Goal: Task Accomplishment & Management: Complete application form

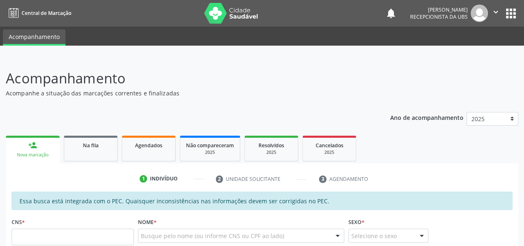
click at [161, 159] on link "Agendados" at bounding box center [149, 149] width 54 height 26
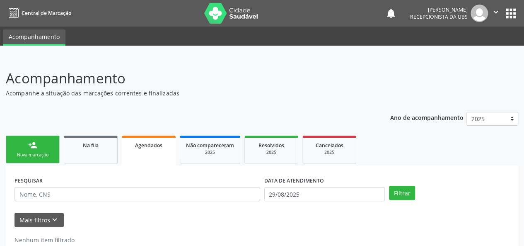
scroll to position [21, 0]
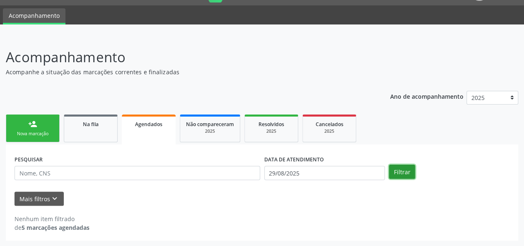
click at [399, 170] on button "Filtrar" at bounding box center [402, 172] width 26 height 14
click at [403, 170] on button "Filtrar" at bounding box center [402, 172] width 26 height 14
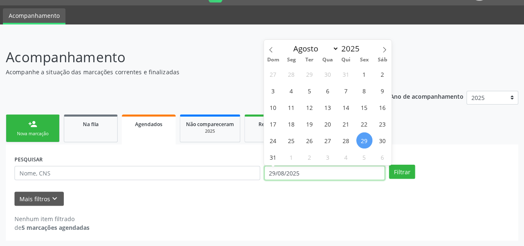
click at [304, 175] on input "29/08/2025" at bounding box center [325, 173] width 121 height 14
click at [272, 53] on span at bounding box center [271, 47] width 14 height 14
select select "6"
click at [308, 72] on span "1" at bounding box center [310, 74] width 16 height 16
type input "[DATE]"
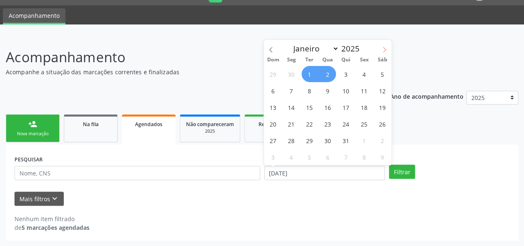
click at [388, 47] on span at bounding box center [385, 47] width 14 height 14
select select "8"
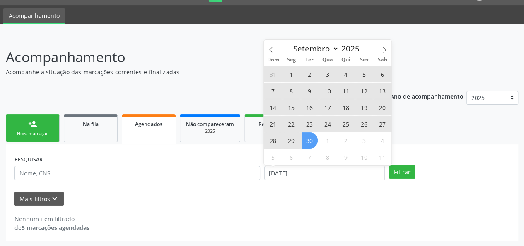
click at [311, 144] on span "30" at bounding box center [310, 140] width 16 height 16
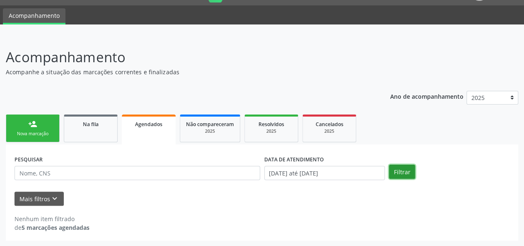
click at [404, 174] on button "Filtrar" at bounding box center [402, 172] width 26 height 14
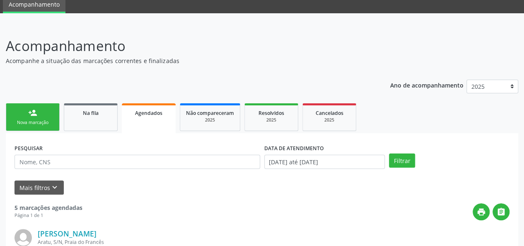
scroll to position [31, 0]
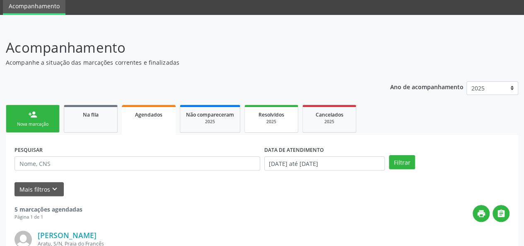
click at [276, 127] on link "Resolvidos 2025" at bounding box center [272, 119] width 54 height 28
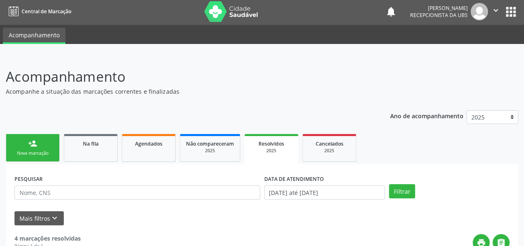
scroll to position [0, 0]
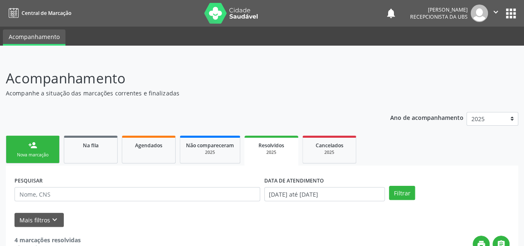
click at [35, 146] on div "person_add" at bounding box center [32, 145] width 9 height 9
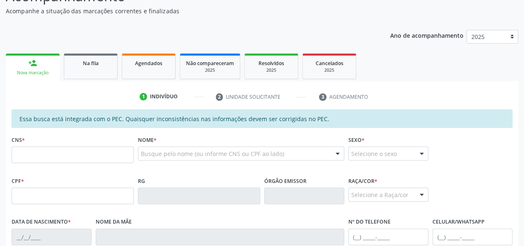
scroll to position [207, 0]
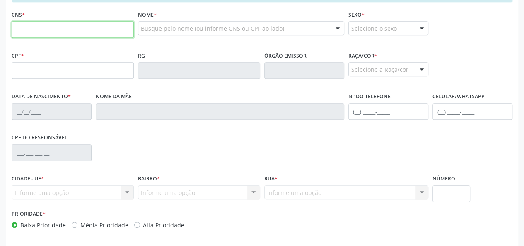
click at [24, 29] on input "text" at bounding box center [73, 29] width 122 height 17
type input "706 8042 4617 9228"
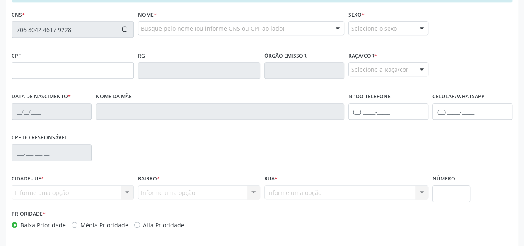
type input "536.983.204-87"
type input "02/06/1969"
type input "Luzinete Maria da Conceicao"
type input "(82) 99916-1350"
type input "S/N"
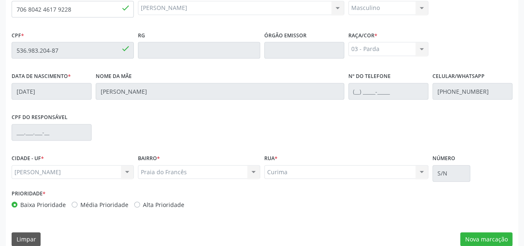
scroll to position [238, 0]
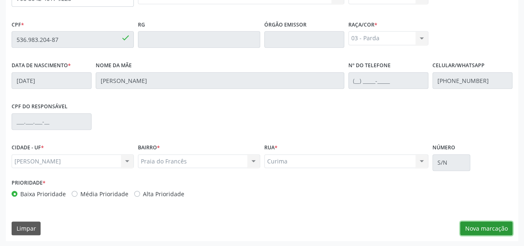
click at [479, 226] on button "Nova marcação" at bounding box center [487, 228] width 52 height 14
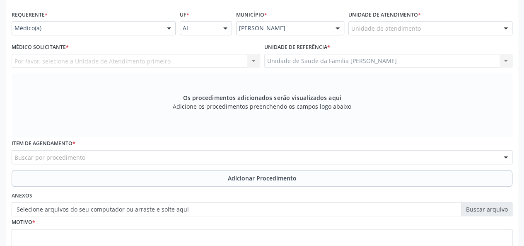
scroll to position [114, 0]
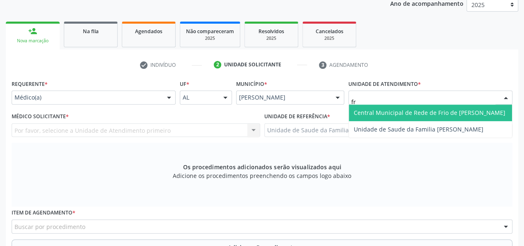
type input "fra"
click at [402, 116] on span "Unidade de Saude da Familia [PERSON_NAME]" at bounding box center [430, 112] width 163 height 17
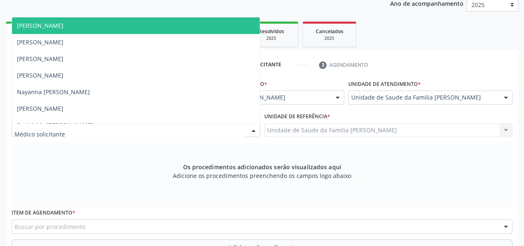
click at [63, 23] on span "[PERSON_NAME]" at bounding box center [40, 26] width 46 height 8
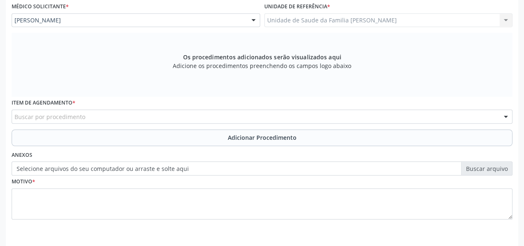
scroll to position [238, 0]
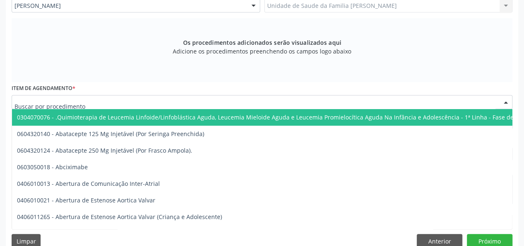
click at [112, 102] on div at bounding box center [262, 102] width 501 height 14
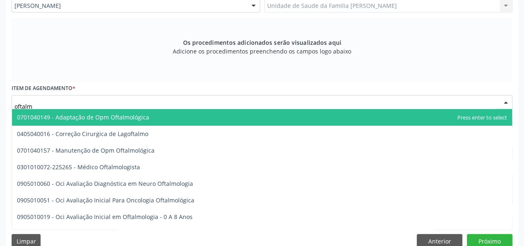
type input "oftalmo"
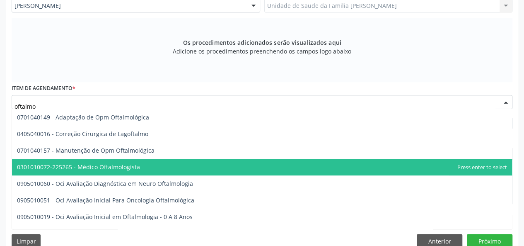
click at [133, 167] on span "0301010072-225265 - Médico Oftalmologista" at bounding box center [78, 167] width 123 height 8
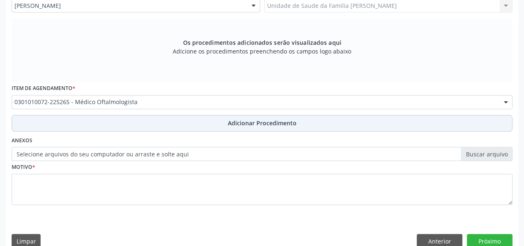
click at [252, 120] on span "Adicionar Procedimento" at bounding box center [262, 123] width 69 height 9
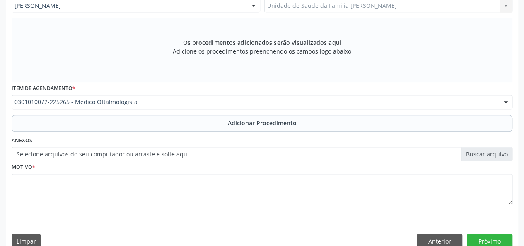
scroll to position [220, 0]
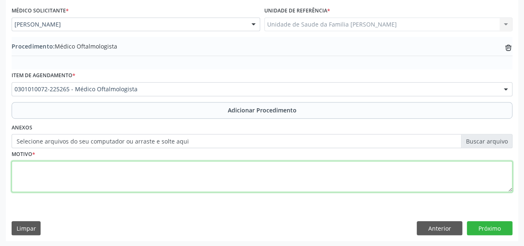
click at [17, 167] on textarea at bounding box center [262, 177] width 501 height 32
type textarea "Diminuicao da acuidade visual"
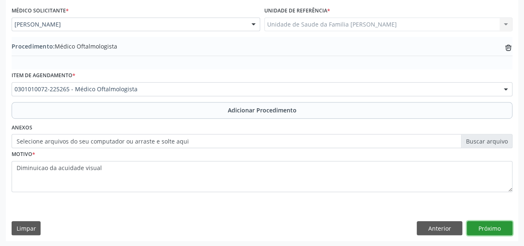
click at [490, 224] on button "Próximo" at bounding box center [490, 228] width 46 height 14
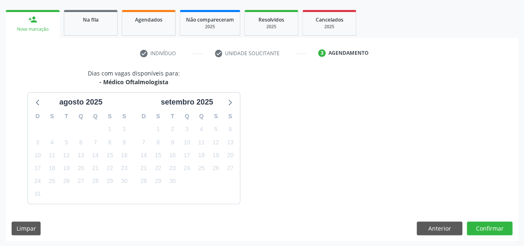
scroll to position [150, 0]
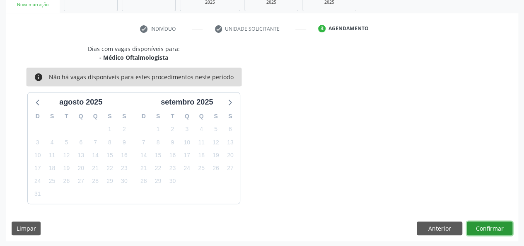
click at [490, 224] on button "Confirmar" at bounding box center [490, 228] width 46 height 14
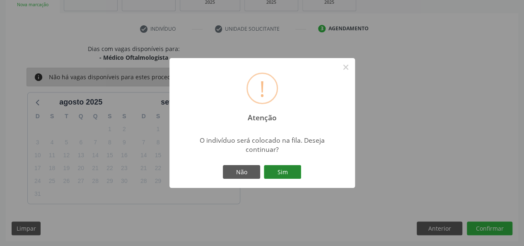
click at [279, 167] on button "Sim" at bounding box center [282, 172] width 37 height 14
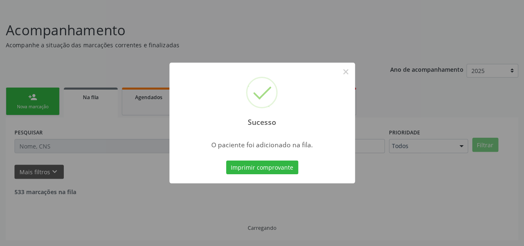
scroll to position [39, 0]
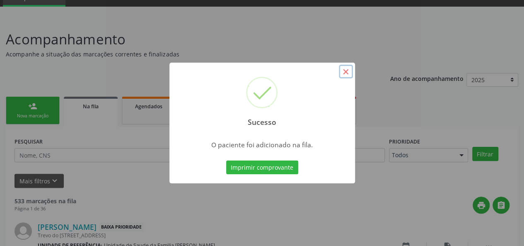
click at [345, 73] on button "×" at bounding box center [346, 72] width 14 height 14
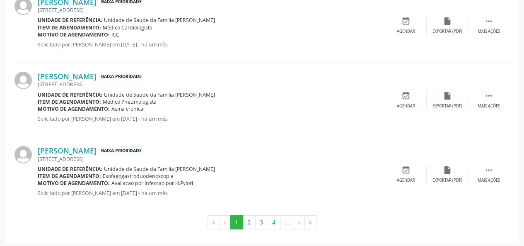
scroll to position [1170, 0]
click at [309, 219] on button "»" at bounding box center [311, 222] width 12 height 14
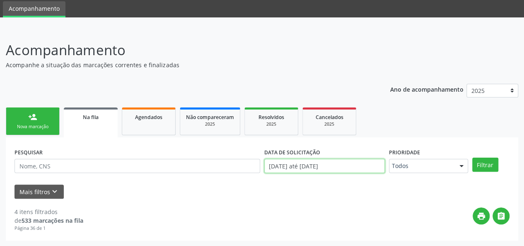
scroll to position [73, 0]
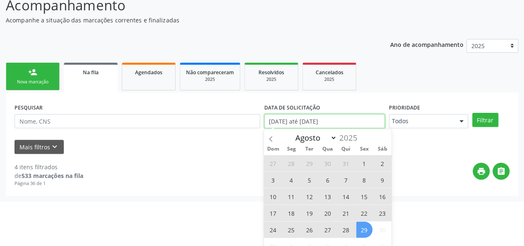
click at [363, 168] on body "Central de Marcação notifications Maria Quiteria Lima Pereira Recepcionista da …" at bounding box center [262, 50] width 524 height 246
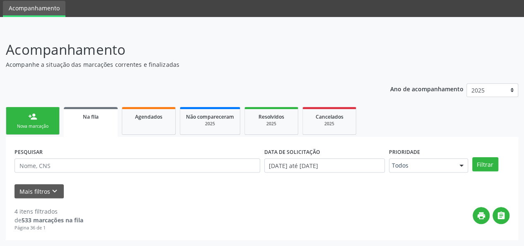
scroll to position [28, 0]
click at [204, 155] on div "PESQUISAR DATA DE SOLICITAÇÃO 01/01/2025 até 29/08/2025 Prioridade Todos Todos …" at bounding box center [262, 188] width 513 height 103
click at [34, 123] on link "person_add Nova marcação" at bounding box center [33, 121] width 54 height 28
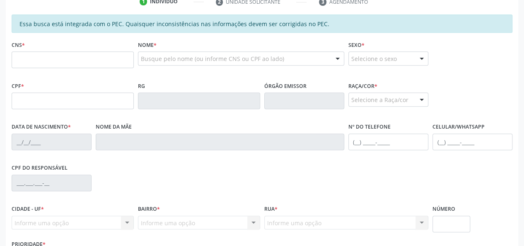
scroll to position [194, 0]
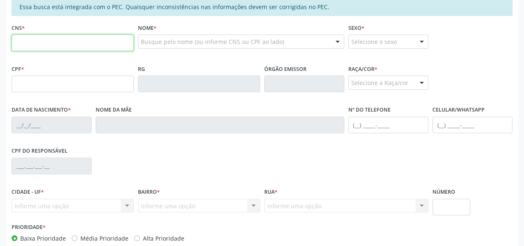
click at [31, 38] on input "text" at bounding box center [73, 42] width 122 height 17
type input "705 0090 1089 3656"
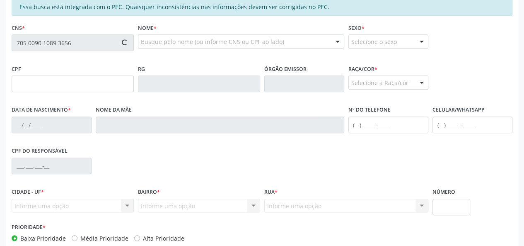
type input "129.460.794-49"
type input "[DATE]"
type input "[PERSON_NAME]"
type input "[PHONE_NUMBER]"
type input "S/N"
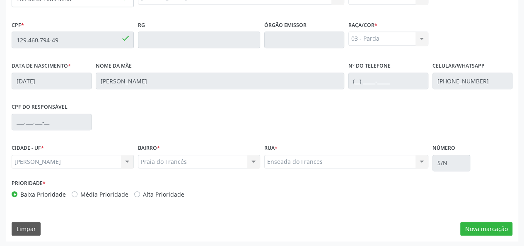
scroll to position [238, 0]
click at [466, 231] on button "Nova marcação" at bounding box center [487, 228] width 52 height 14
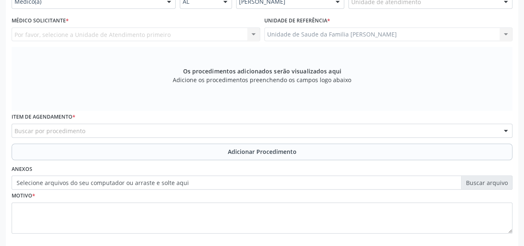
scroll to position [251, 0]
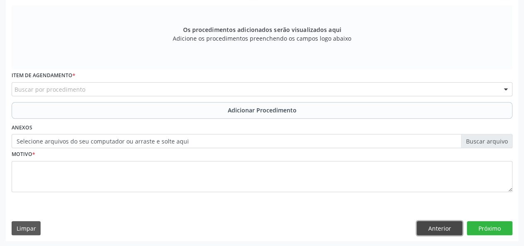
click at [445, 231] on button "Anterior" at bounding box center [440, 228] width 46 height 14
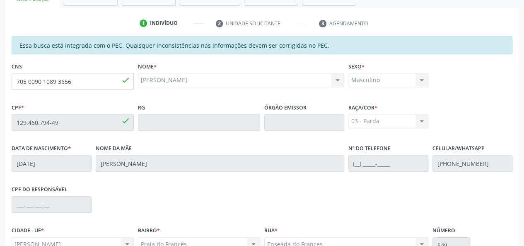
scroll to position [238, 0]
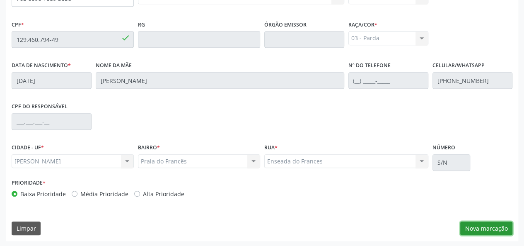
click at [493, 229] on button "Nova marcação" at bounding box center [487, 228] width 52 height 14
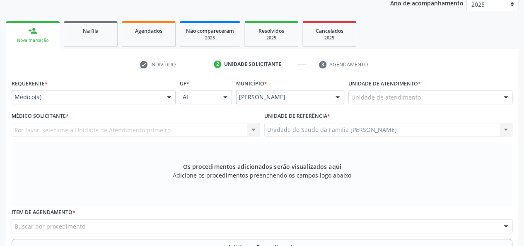
scroll to position [114, 0]
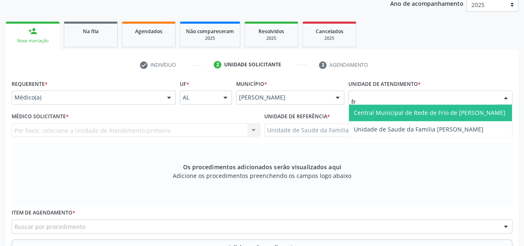
type input "fra"
click at [431, 110] on span "Unidade de Saude da Familia [PERSON_NAME]" at bounding box center [419, 113] width 130 height 8
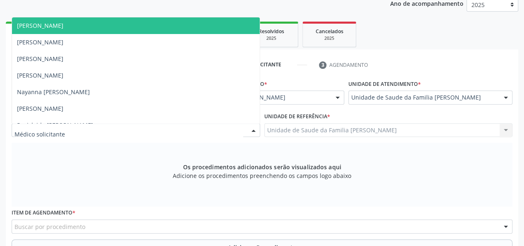
click at [55, 23] on span "[PERSON_NAME]" at bounding box center [40, 26] width 46 height 8
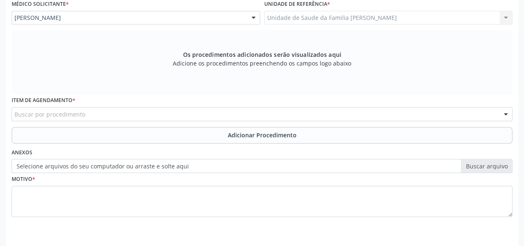
scroll to position [251, 0]
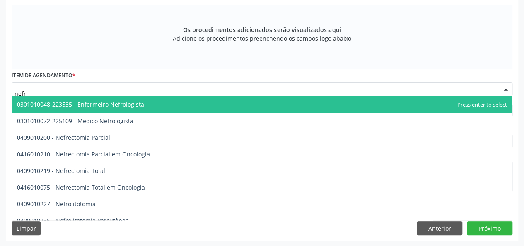
type input "nefro"
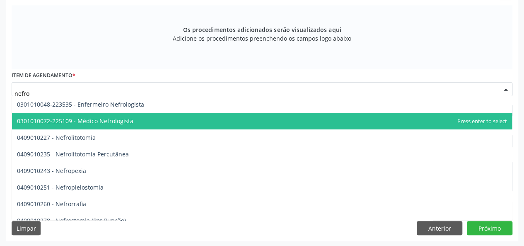
click at [119, 124] on span "0301010072-225109 - Médico Nefrologista" at bounding box center [75, 121] width 117 height 8
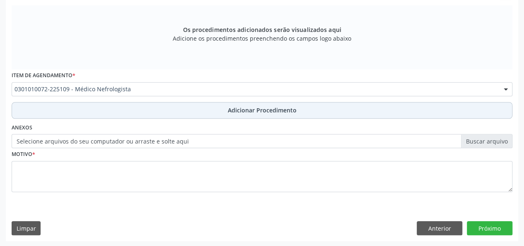
click at [255, 107] on span "Adicionar Procedimento" at bounding box center [262, 110] width 69 height 9
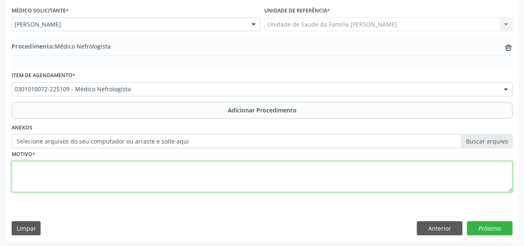
click at [24, 172] on textarea at bounding box center [262, 177] width 501 height 32
type textarea "Tumoracao solida no ri"
drag, startPoint x: 92, startPoint y: 172, endPoint x: 3, endPoint y: 177, distance: 88.9
click at [0, 175] on div "Acompanhamento Acompanhe a situação das marcações correntes e finalizadas Relat…" at bounding box center [262, 41] width 524 height 409
click at [87, 166] on textarea "Tumoracao solida no ri" at bounding box center [262, 177] width 501 height 32
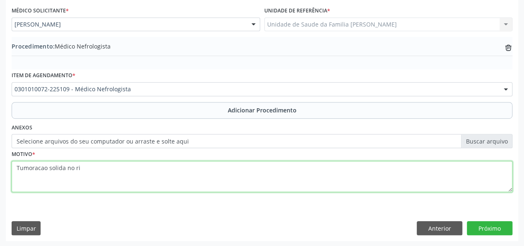
drag, startPoint x: 87, startPoint y: 166, endPoint x: 7, endPoint y: 176, distance: 80.6
click at [7, 176] on div "Requerente * Médico(a) Médico(a) Enfermeiro(a) Paciente Nenhum resultado encont…" at bounding box center [262, 106] width 513 height 269
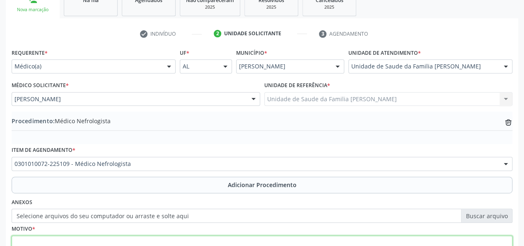
scroll to position [95, 0]
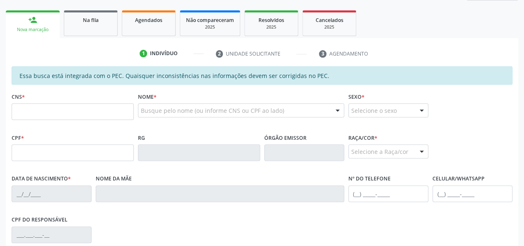
scroll to position [136, 0]
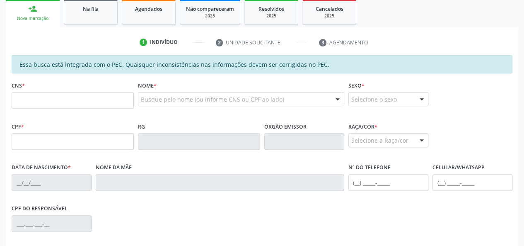
click at [70, 118] on div "CNS *" at bounding box center [73, 99] width 126 height 41
click at [37, 102] on input "text" at bounding box center [73, 100] width 122 height 17
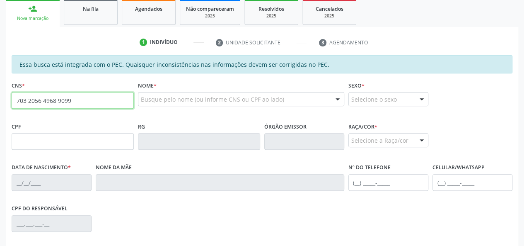
type input "703 2056 4968 9099"
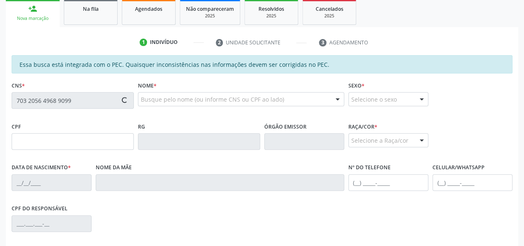
type input "740.757.134-15"
type input "[DATE]"
type input "[PERSON_NAME]"
type input "[PHONE_NUMBER]"
type input "S/N"
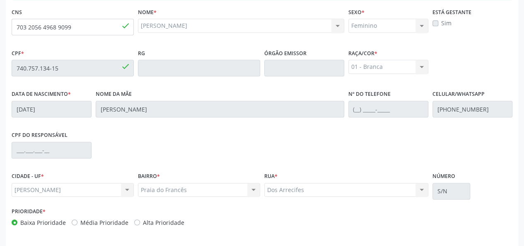
scroll to position [238, 0]
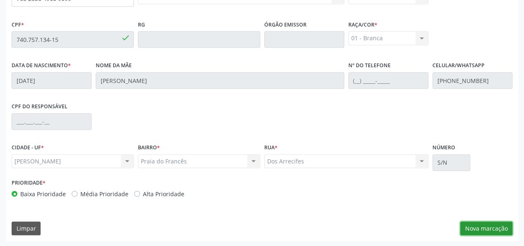
click at [480, 227] on button "Nova marcação" at bounding box center [487, 228] width 52 height 14
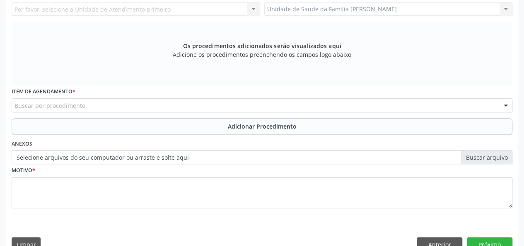
scroll to position [73, 0]
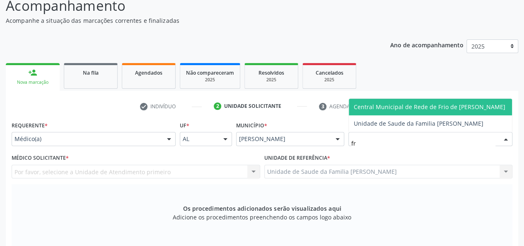
type input "fra"
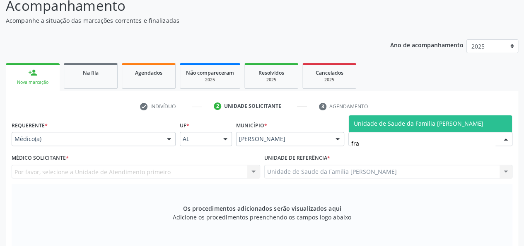
click at [384, 119] on span "Unidade de Saude da Familia [PERSON_NAME]" at bounding box center [419, 123] width 130 height 8
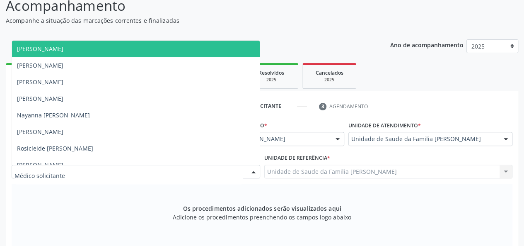
click at [46, 50] on span "[PERSON_NAME]" at bounding box center [40, 49] width 46 height 8
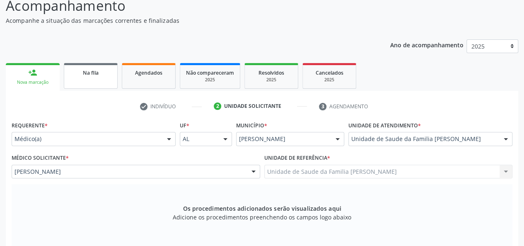
click at [94, 69] on span "Na fila" at bounding box center [91, 72] width 16 height 7
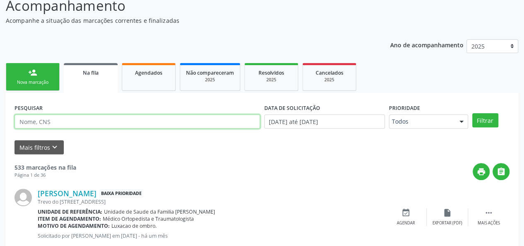
click at [42, 121] on input "text" at bounding box center [138, 121] width 246 height 14
click at [473, 113] on button "Filtrar" at bounding box center [486, 120] width 26 height 14
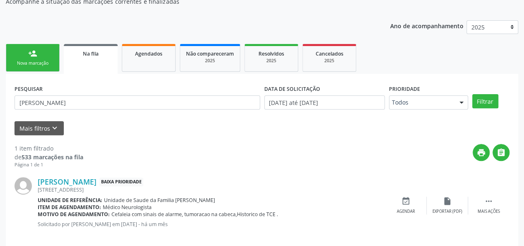
scroll to position [102, 0]
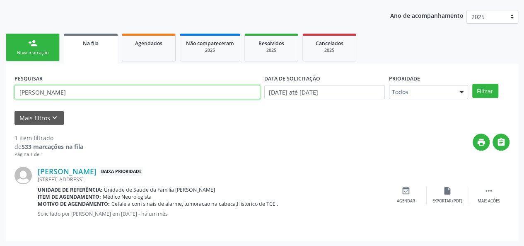
click at [61, 90] on input "[PERSON_NAME]" at bounding box center [138, 92] width 246 height 14
type input "M"
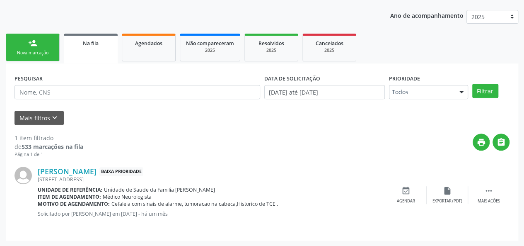
click at [27, 48] on link "person_add Nova marcação" at bounding box center [33, 48] width 54 height 28
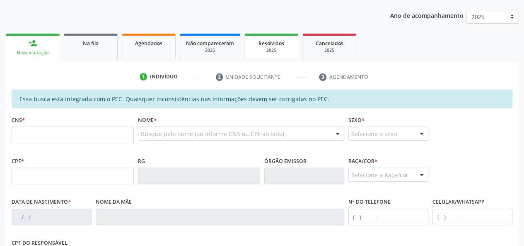
click at [282, 40] on span "Resolvidos" at bounding box center [272, 43] width 26 height 7
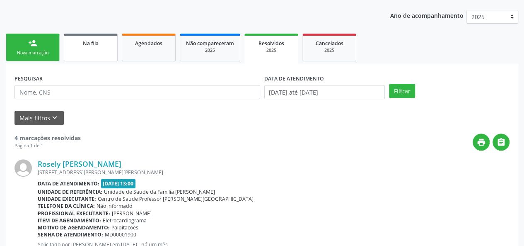
click at [107, 55] on link "Na fila" at bounding box center [91, 48] width 54 height 28
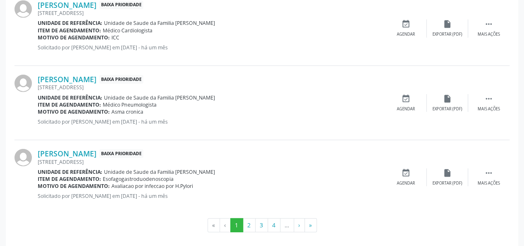
scroll to position [1170, 0]
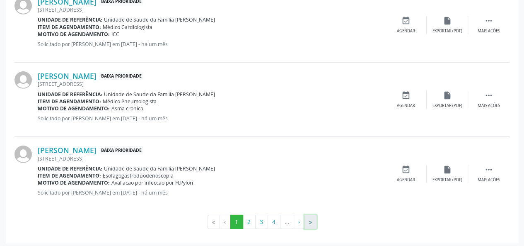
click at [311, 219] on button "»" at bounding box center [311, 222] width 12 height 14
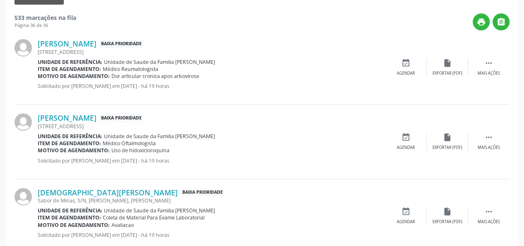
scroll to position [98, 0]
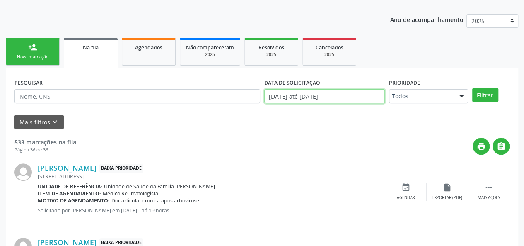
click at [351, 95] on input "[DATE] até [DATE]" at bounding box center [325, 96] width 121 height 14
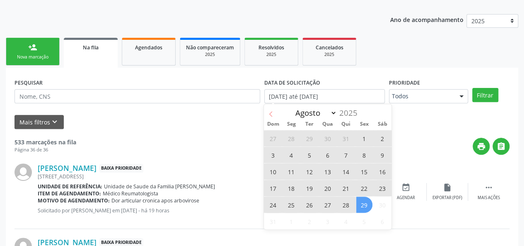
click at [271, 110] on span at bounding box center [271, 111] width 14 height 14
select select "6"
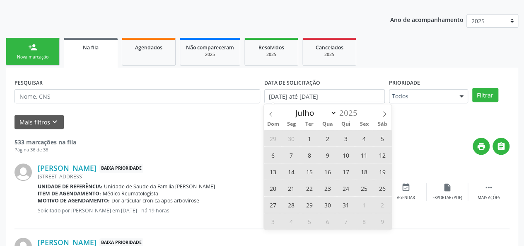
click at [306, 139] on span "1" at bounding box center [310, 138] width 16 height 16
type input "[DATE]"
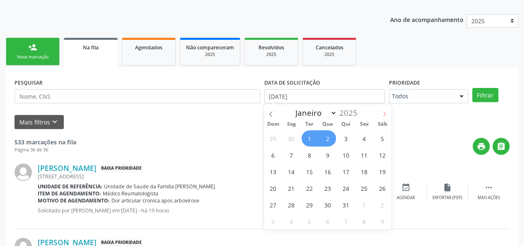
click at [386, 114] on icon at bounding box center [384, 113] width 3 height 5
select select "7"
click at [386, 114] on div "Janeiro Fevereiro Março Abril Maio Junho Julho [DATE]" at bounding box center [328, 111] width 128 height 14
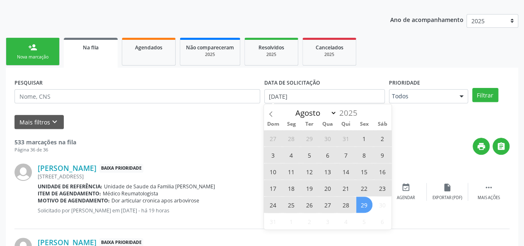
click at [369, 210] on span "29" at bounding box center [365, 205] width 16 height 16
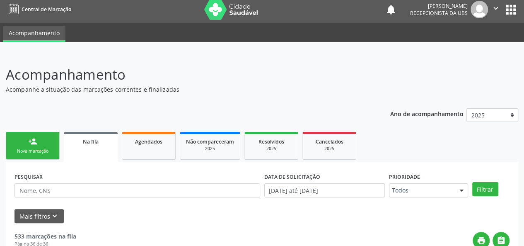
scroll to position [0, 0]
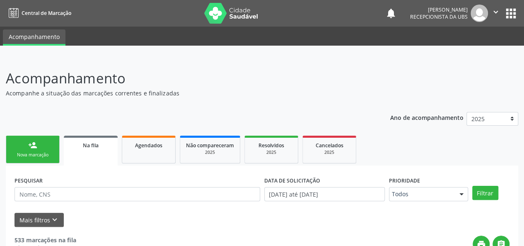
click at [51, 154] on div "Nova marcação" at bounding box center [32, 155] width 41 height 6
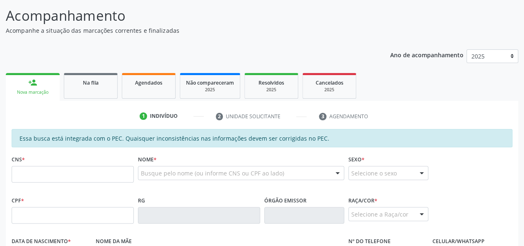
scroll to position [83, 0]
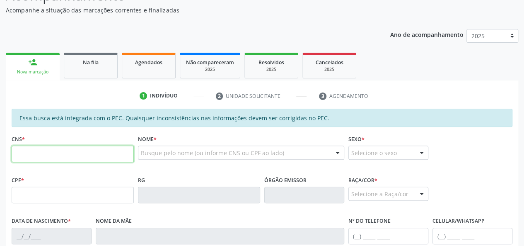
click at [23, 150] on input "text" at bounding box center [73, 154] width 122 height 17
type input "705 0090 1089 3656"
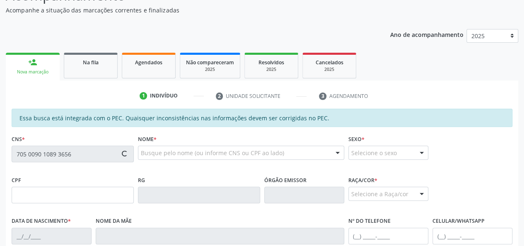
type input "129.460.794-49"
type input "[DATE]"
type input "[PERSON_NAME]"
type input "[PHONE_NUMBER]"
type input "S/N"
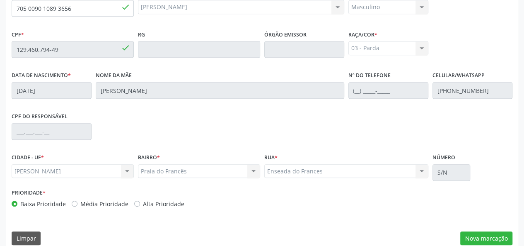
scroll to position [238, 0]
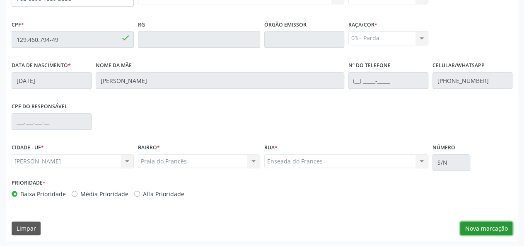
click at [493, 228] on button "Nova marcação" at bounding box center [487, 228] width 52 height 14
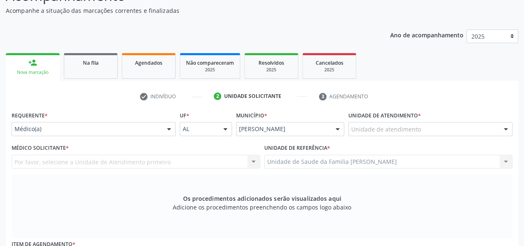
scroll to position [73, 0]
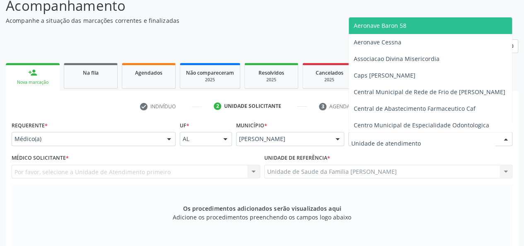
click at [371, 133] on div at bounding box center [431, 139] width 164 height 14
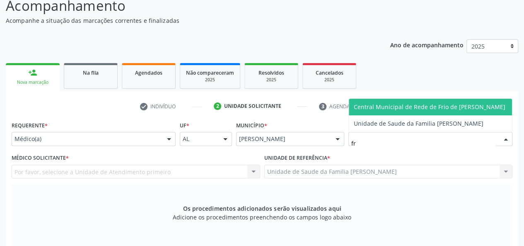
type input "fra"
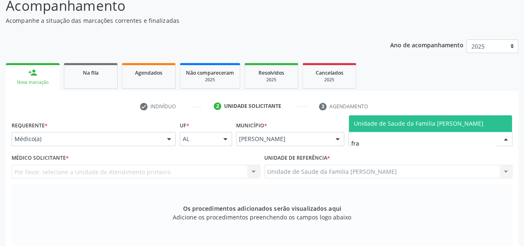
click at [417, 120] on span "Unidade de Saude da Familia [PERSON_NAME]" at bounding box center [419, 123] width 130 height 8
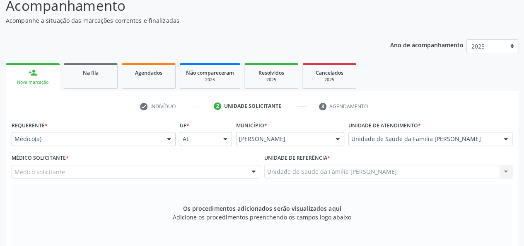
click at [75, 39] on div "Ano de acompanhamento 2025 person_add Nova marcação Na fila Agendados Não compa…" at bounding box center [262, 227] width 513 height 386
click at [22, 177] on div "Médico solicitante" at bounding box center [136, 172] width 249 height 14
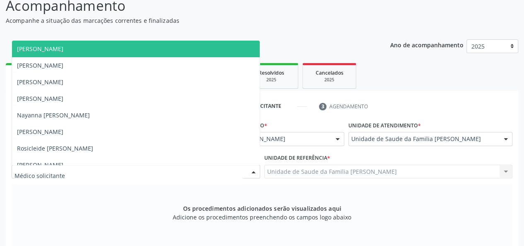
click at [60, 51] on span "[PERSON_NAME]" at bounding box center [40, 49] width 46 height 8
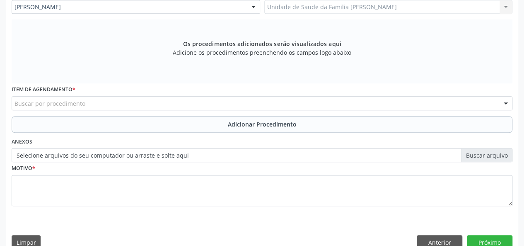
scroll to position [238, 0]
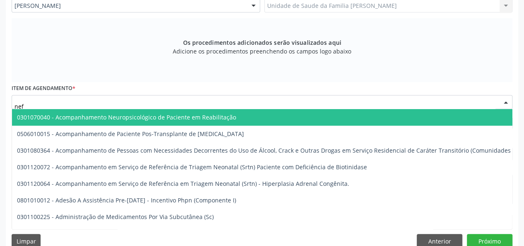
type input "nefr"
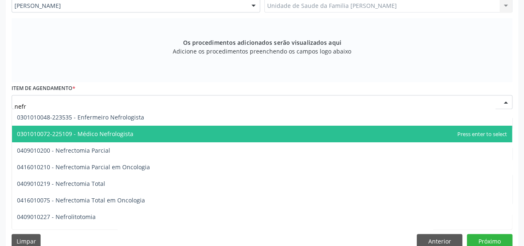
click at [104, 132] on span "0301010072-225109 - Médico Nefrologista" at bounding box center [75, 134] width 117 height 8
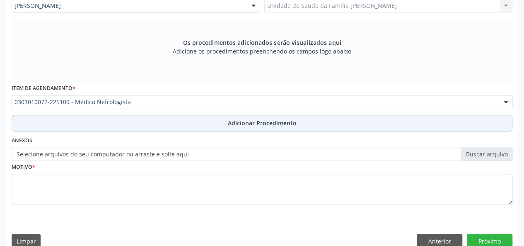
click at [265, 119] on span "Adicionar Procedimento" at bounding box center [262, 123] width 69 height 9
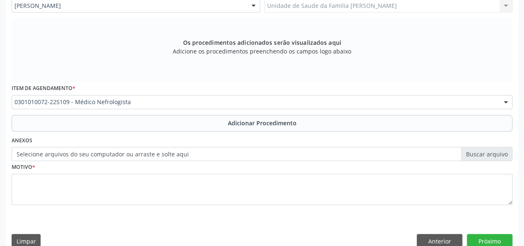
scroll to position [220, 0]
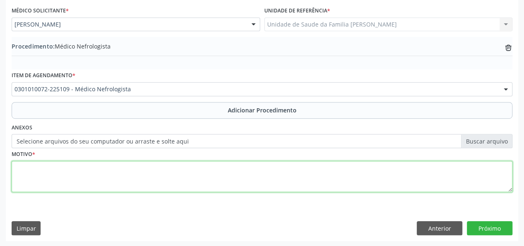
click at [22, 173] on textarea at bounding box center [262, 177] width 501 height 32
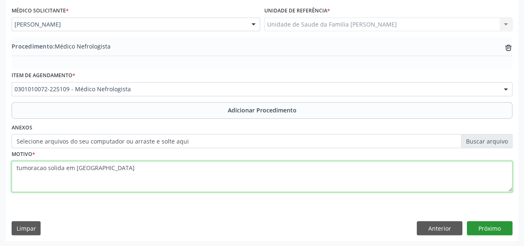
type textarea "tumoracao solida em [GEOGRAPHIC_DATA]"
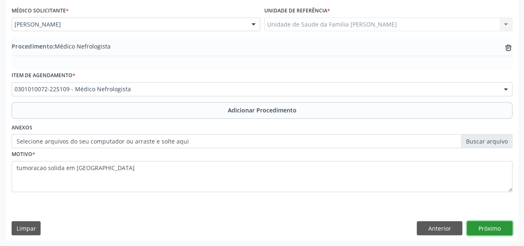
click at [493, 226] on button "Próximo" at bounding box center [490, 228] width 46 height 14
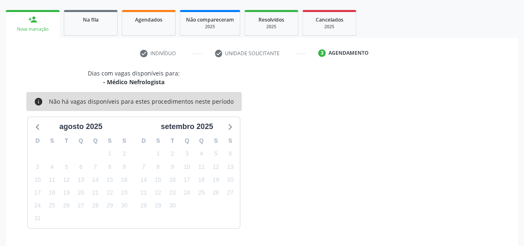
scroll to position [150, 0]
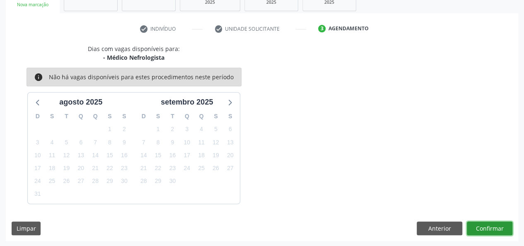
click at [493, 227] on button "Confirmar" at bounding box center [490, 228] width 46 height 14
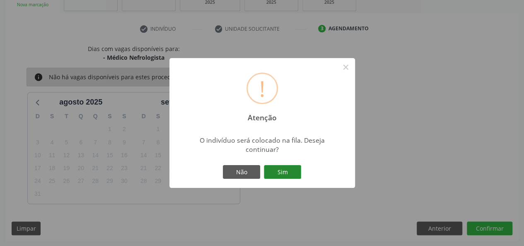
click at [291, 167] on button "Sim" at bounding box center [282, 172] width 37 height 14
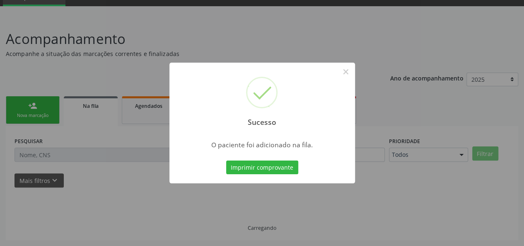
scroll to position [39, 0]
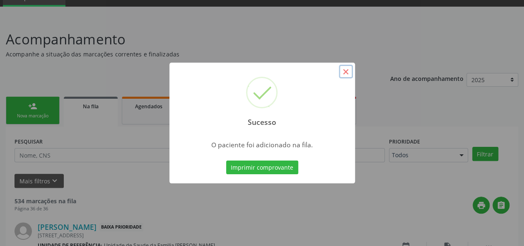
click at [350, 72] on button "×" at bounding box center [346, 72] width 14 height 14
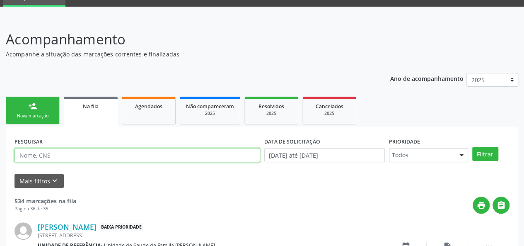
click at [66, 157] on input "text" at bounding box center [138, 155] width 246 height 14
type input "edmilson"
click at [473, 147] on button "Filtrar" at bounding box center [486, 154] width 26 height 14
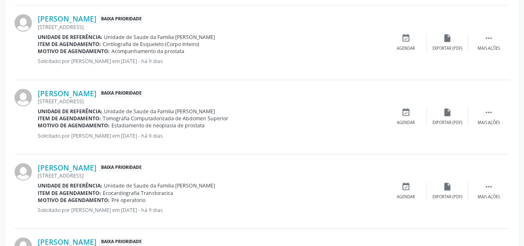
scroll to position [355, 0]
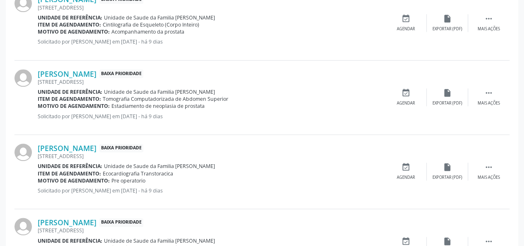
click at [323, 207] on div "[PERSON_NAME] Baixa Prioridade [STREET_ADDRESS] Unidade de referência: Unidade …" at bounding box center [262, 172] width 495 height 74
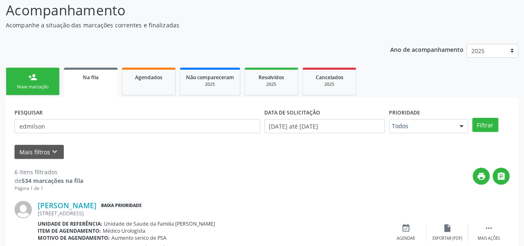
scroll to position [65, 0]
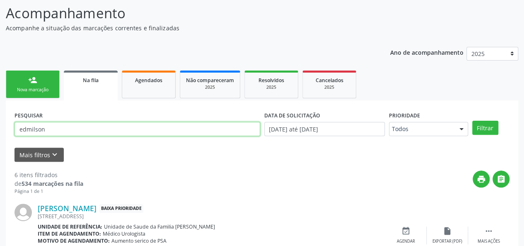
drag, startPoint x: 66, startPoint y: 133, endPoint x: 0, endPoint y: 130, distance: 66.4
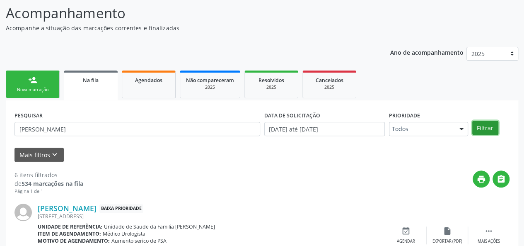
click at [482, 129] on button "Filtrar" at bounding box center [486, 128] width 26 height 14
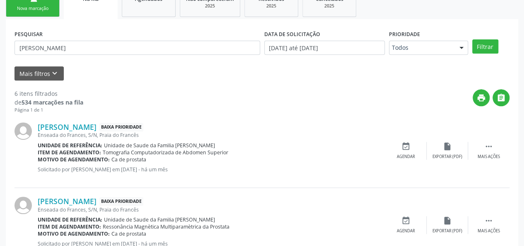
scroll to position [148, 0]
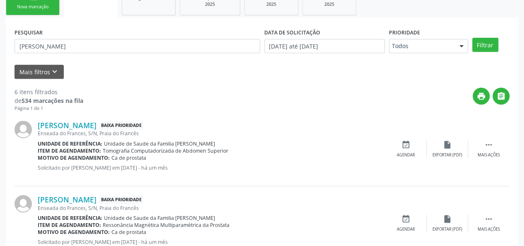
click at [75, 119] on div "[PERSON_NAME] Baixa Prioridade Enseada do Frances, S/N, [GEOGRAPHIC_DATA] Unida…" at bounding box center [262, 149] width 495 height 74
click at [76, 123] on link "[PERSON_NAME]" at bounding box center [67, 125] width 59 height 9
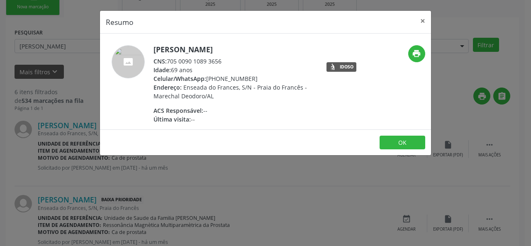
drag, startPoint x: 224, startPoint y: 58, endPoint x: 166, endPoint y: 58, distance: 58.0
click at [166, 58] on div "CNS: 705 0090 1089 3656" at bounding box center [233, 61] width 161 height 9
copy div "705 0090 1089 3656"
click at [425, 18] on button "×" at bounding box center [422, 21] width 17 height 20
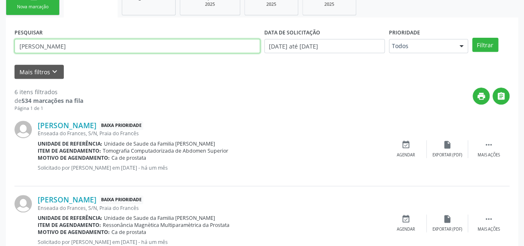
click at [62, 49] on input "[PERSON_NAME]" at bounding box center [138, 46] width 246 height 14
type input "R"
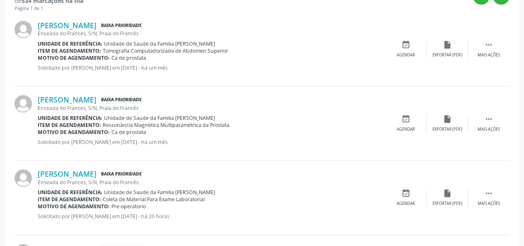
scroll to position [224, 0]
